Goal: Task Accomplishment & Management: Complete application form

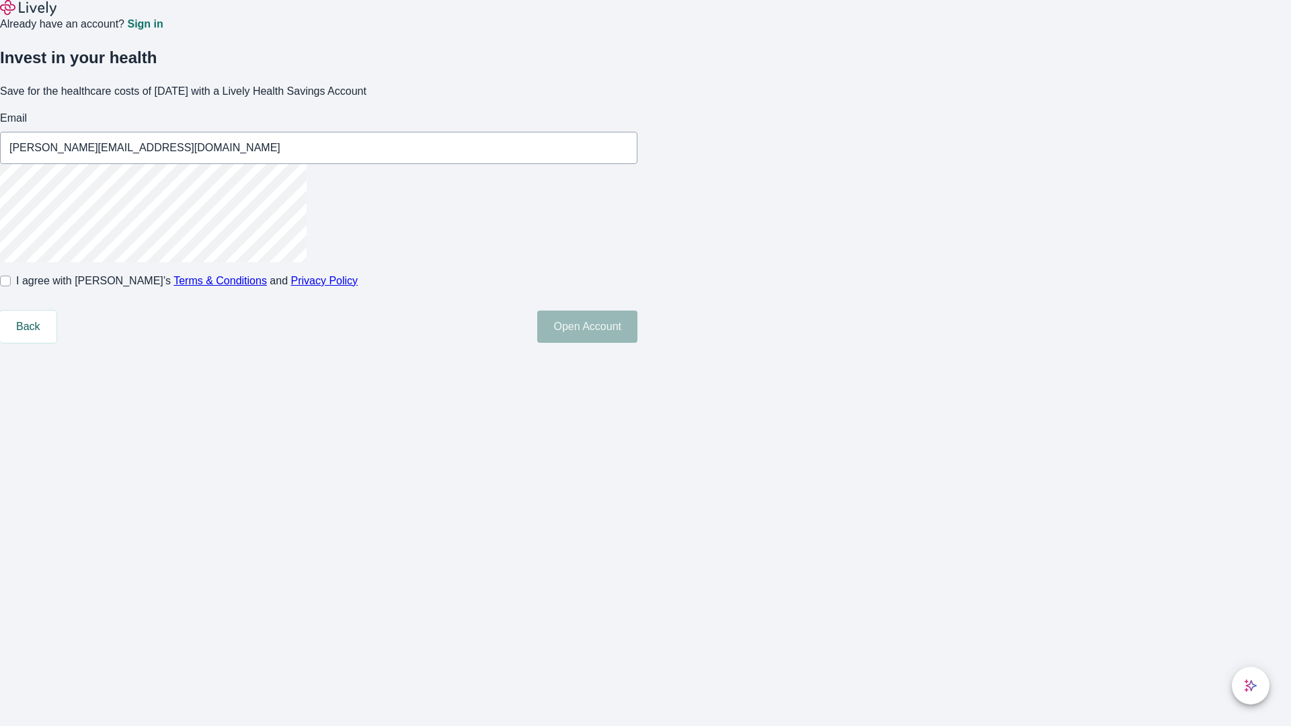
click at [11, 286] on input "I agree with Lively’s Terms & Conditions and Privacy Policy" at bounding box center [5, 281] width 11 height 11
checkbox input "true"
click at [637, 343] on button "Open Account" at bounding box center [587, 327] width 100 height 32
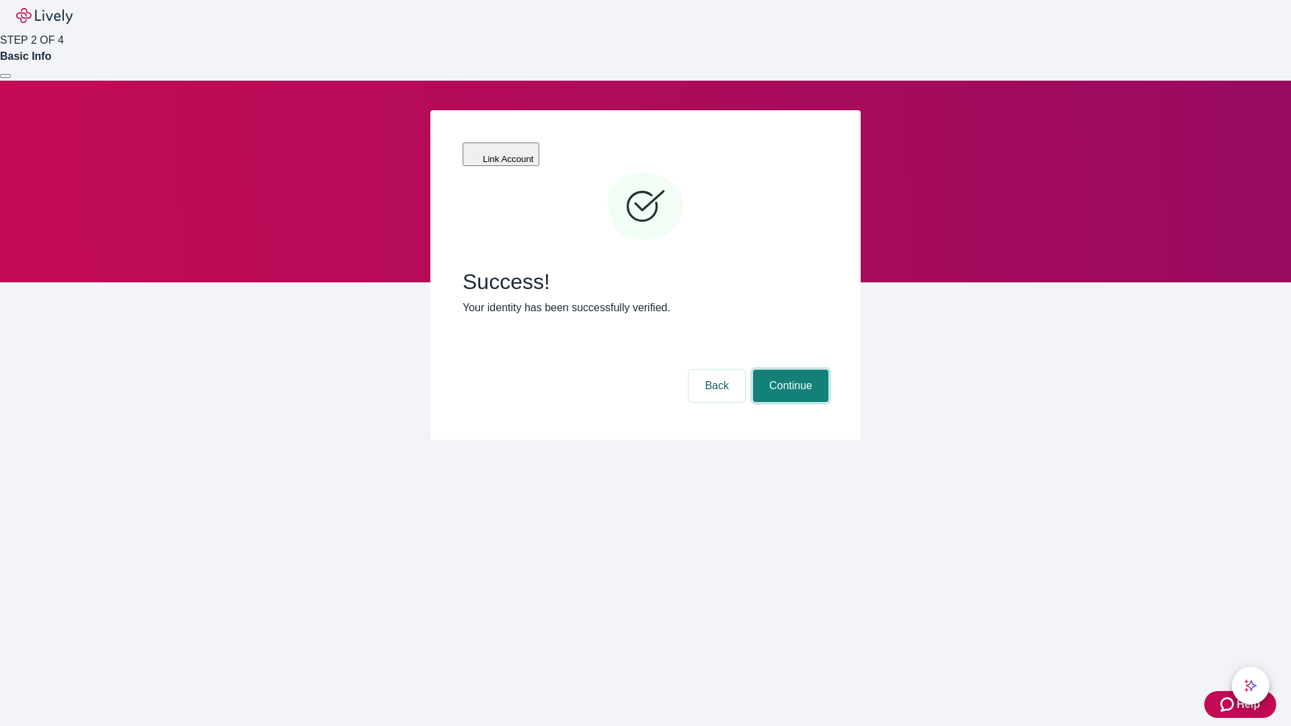
click at [789, 370] on button "Continue" at bounding box center [790, 386] width 75 height 32
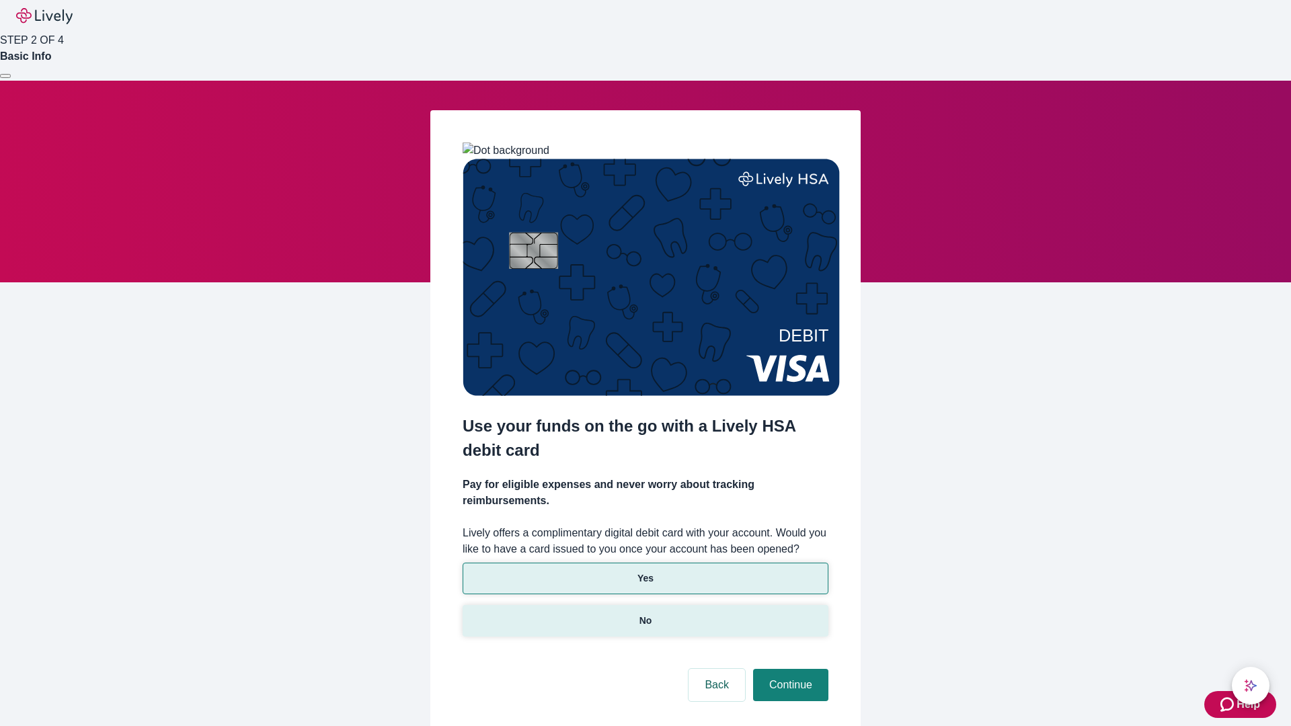
click at [645, 614] on p "No" at bounding box center [646, 621] width 13 height 14
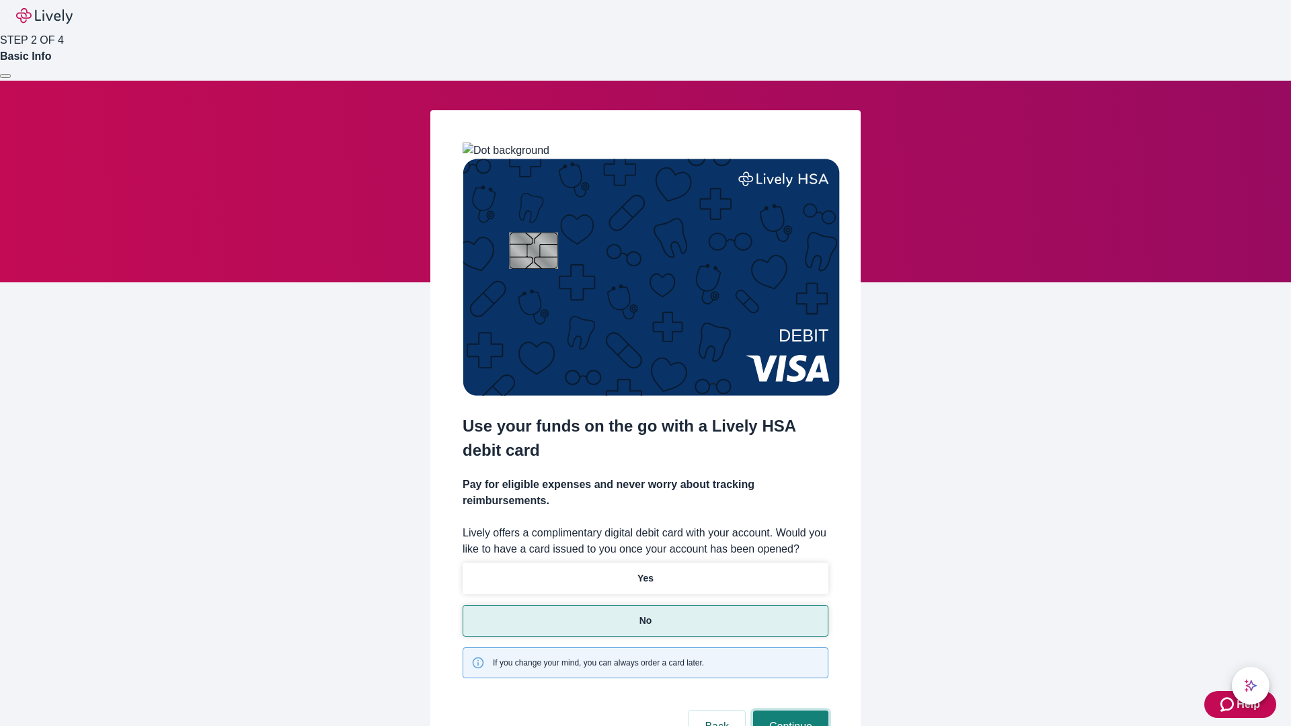
click at [789, 711] on button "Continue" at bounding box center [790, 727] width 75 height 32
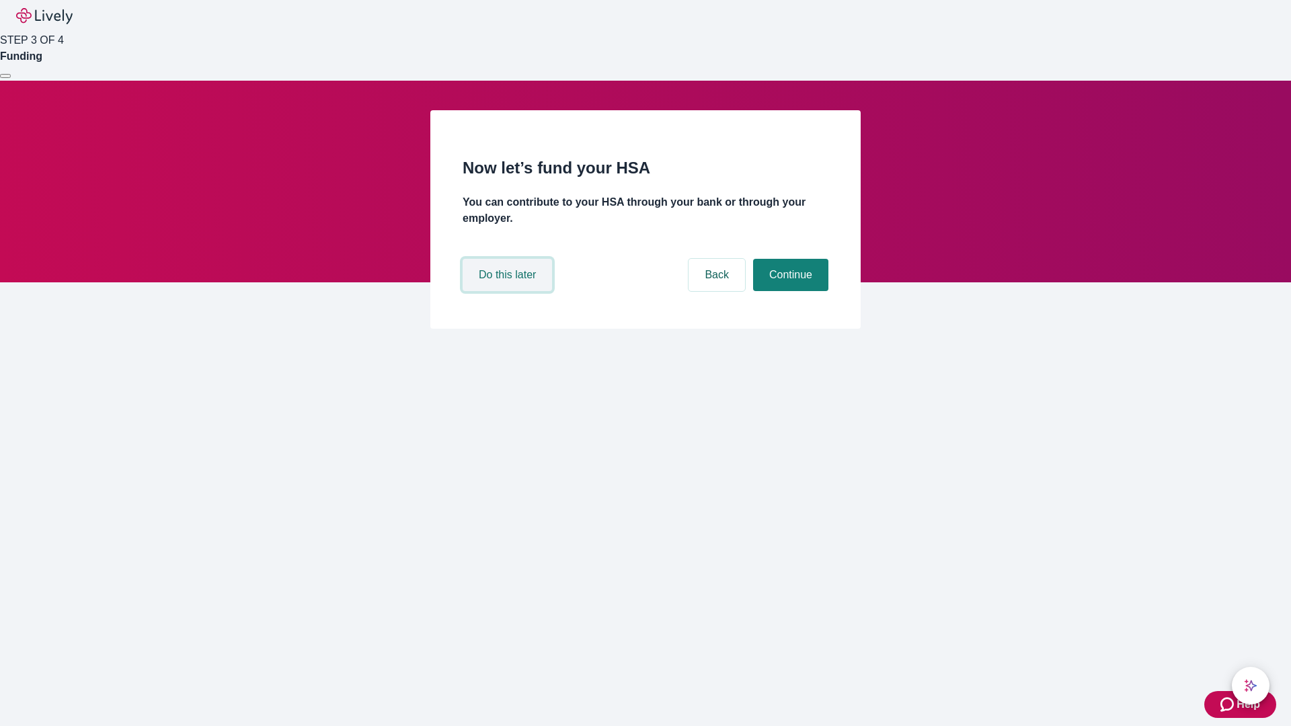
click at [509, 291] on button "Do this later" at bounding box center [507, 275] width 89 height 32
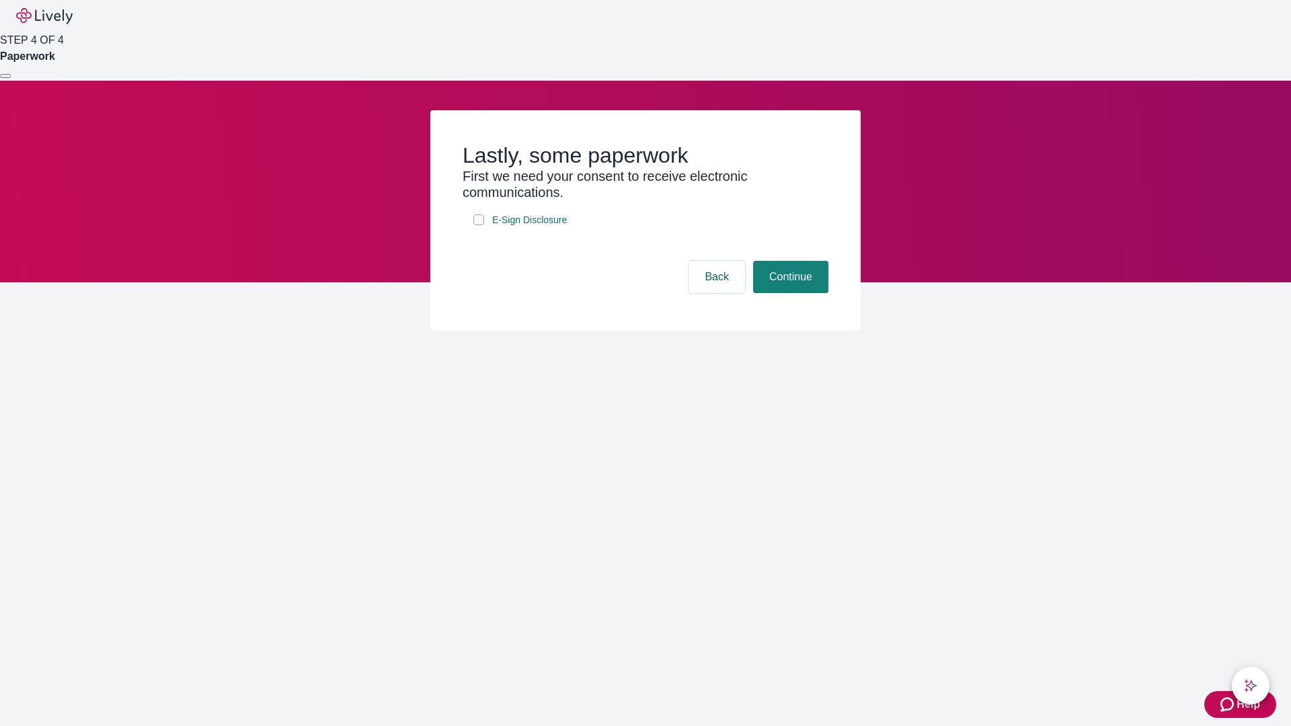
click at [479, 225] on input "E-Sign Disclosure" at bounding box center [478, 220] width 11 height 11
checkbox input "true"
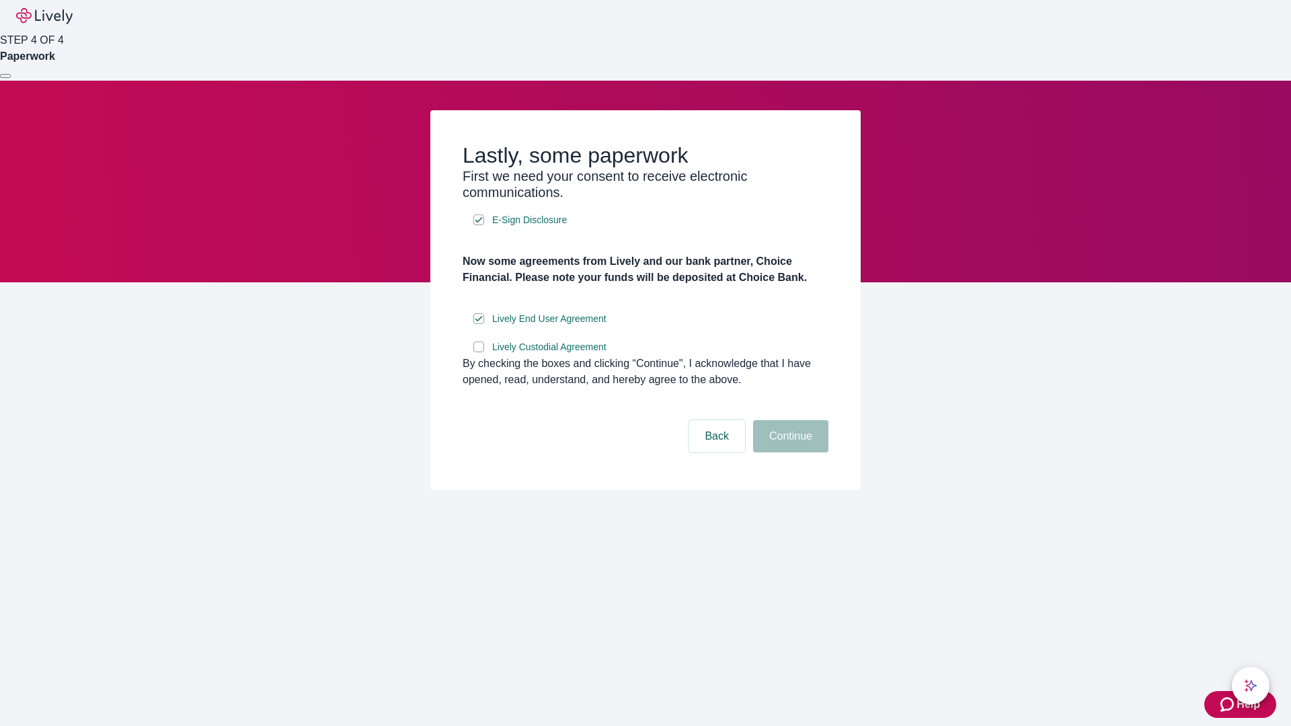
click at [479, 352] on input "Lively Custodial Agreement" at bounding box center [478, 347] width 11 height 11
checkbox input "true"
click at [789, 453] on button "Continue" at bounding box center [790, 436] width 75 height 32
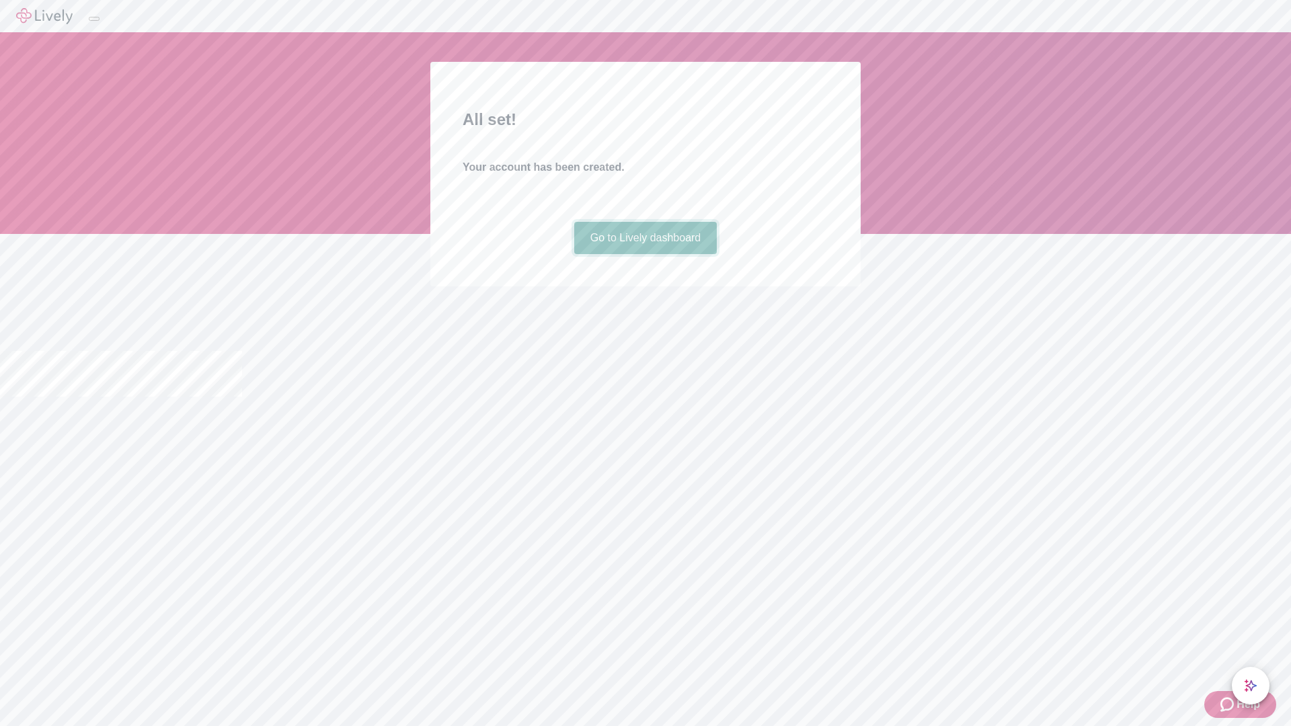
click at [645, 254] on link "Go to Lively dashboard" at bounding box center [645, 238] width 143 height 32
